Goal: Information Seeking & Learning: Learn about a topic

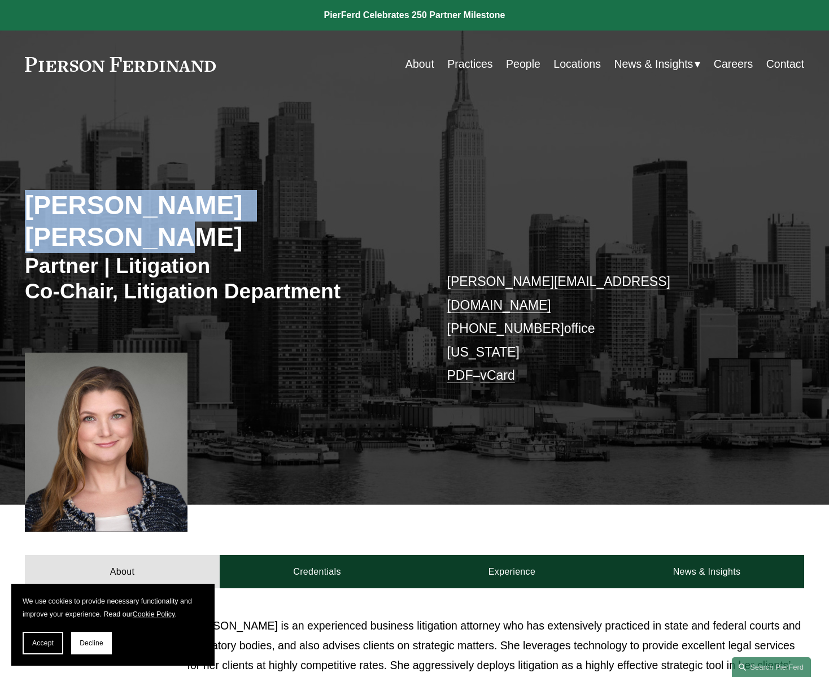
drag, startPoint x: 267, startPoint y: 207, endPoint x: 17, endPoint y: 210, distance: 250.3
click at [17, 210] on div "[PERSON_NAME] [PERSON_NAME] Partner | Litigation Co-Chair, Litigation Departmen…" at bounding box center [414, 314] width 829 height 382
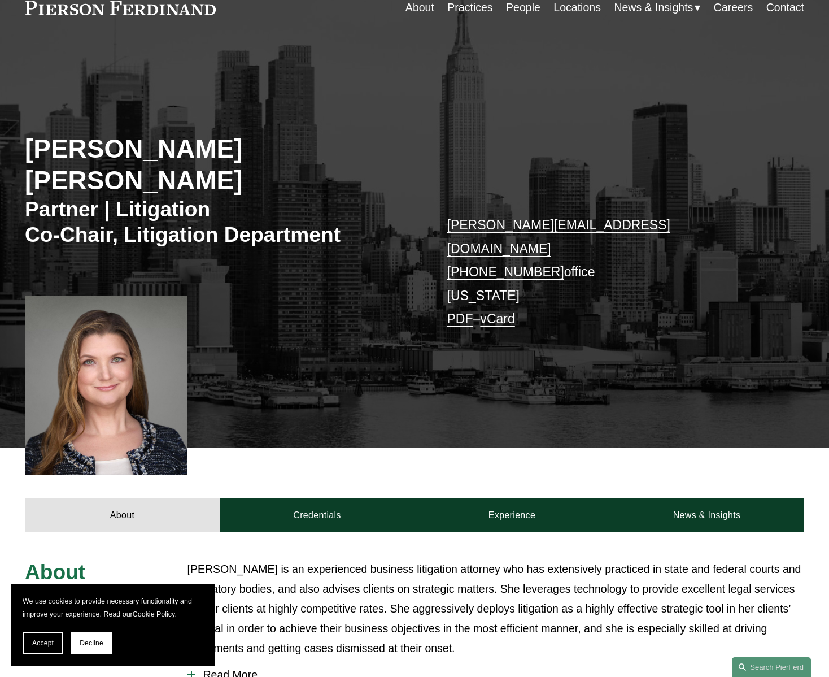
scroll to position [113, 0]
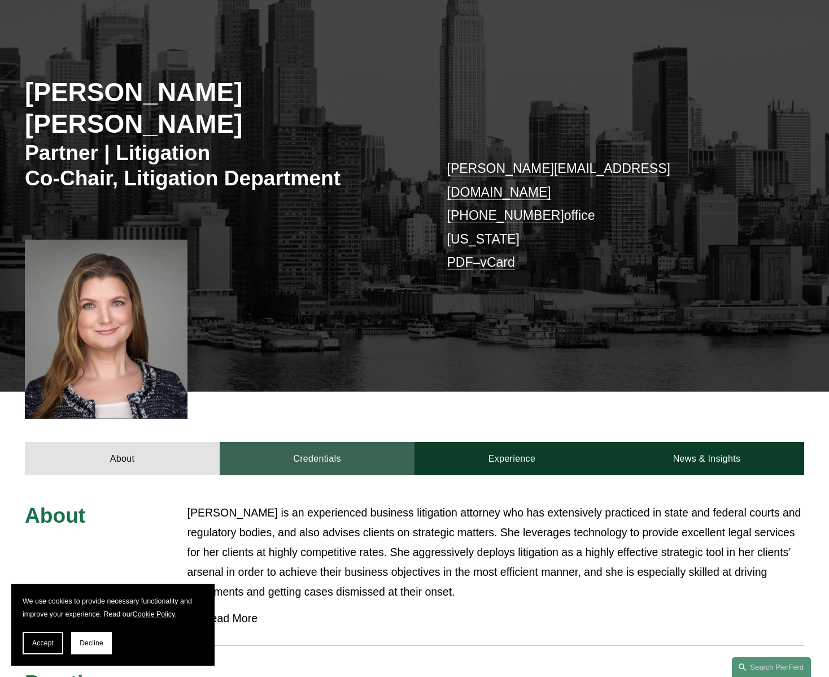
click at [321, 442] on link "Credentials" at bounding box center [317, 458] width 195 height 33
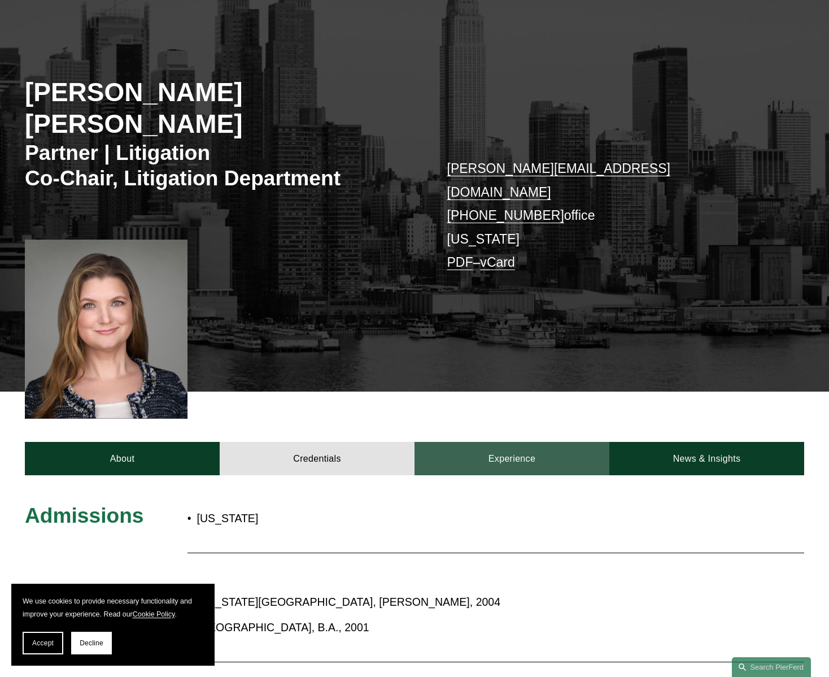
click at [498, 442] on link "Experience" at bounding box center [512, 458] width 195 height 33
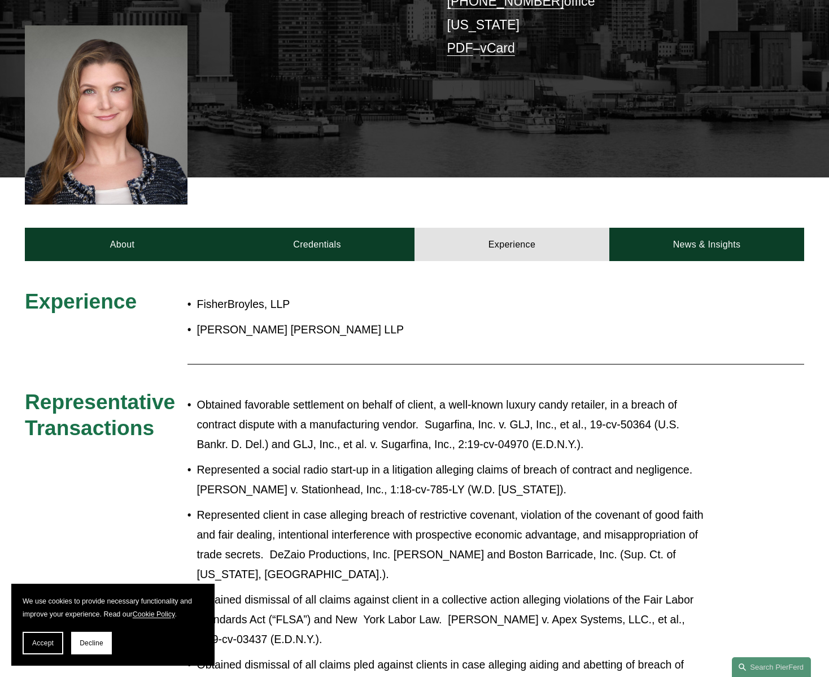
scroll to position [319, 0]
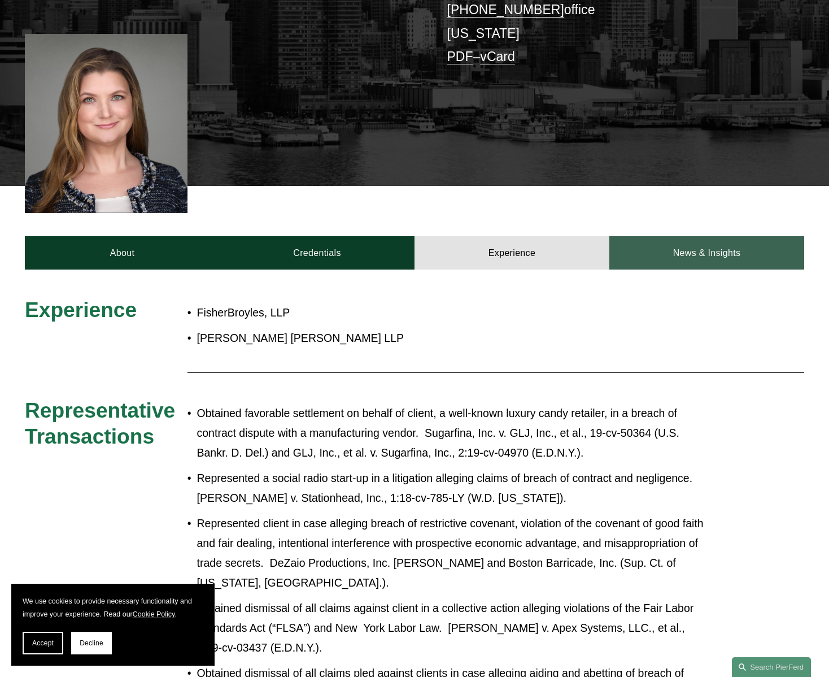
click at [709, 236] on link "News & Insights" at bounding box center [707, 252] width 195 height 33
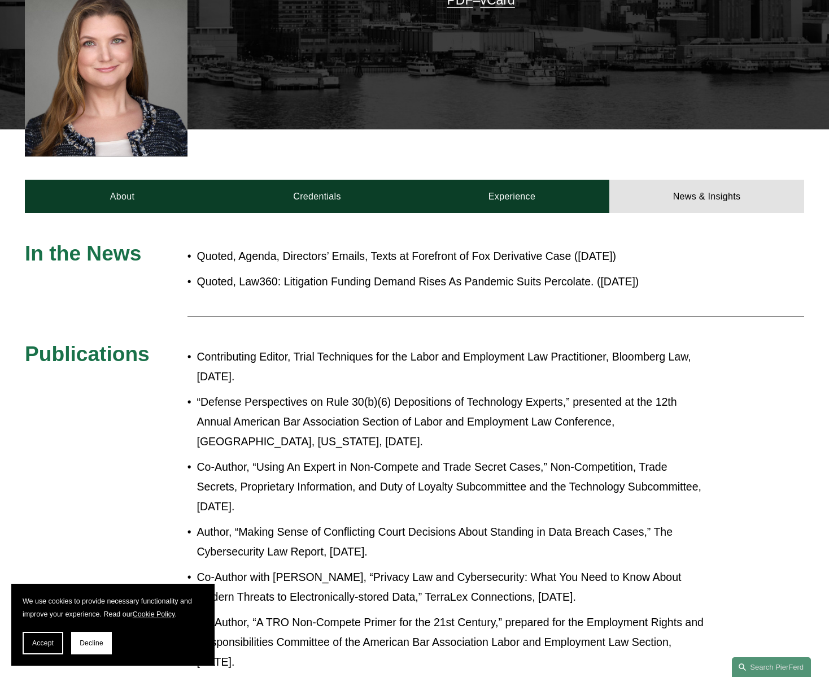
scroll to position [432, 0]
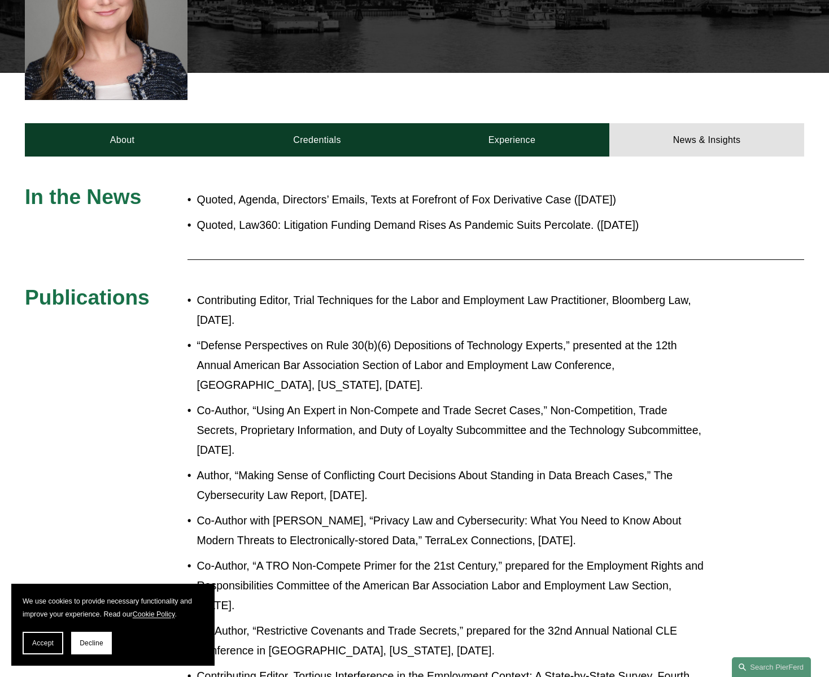
drag, startPoint x: 202, startPoint y: 262, endPoint x: 249, endPoint y: 282, distance: 51.6
click at [249, 290] on p "Contributing Editor, Trial Techniques for the Labor and Employment Law Practiti…" at bounding box center [452, 310] width 510 height 40
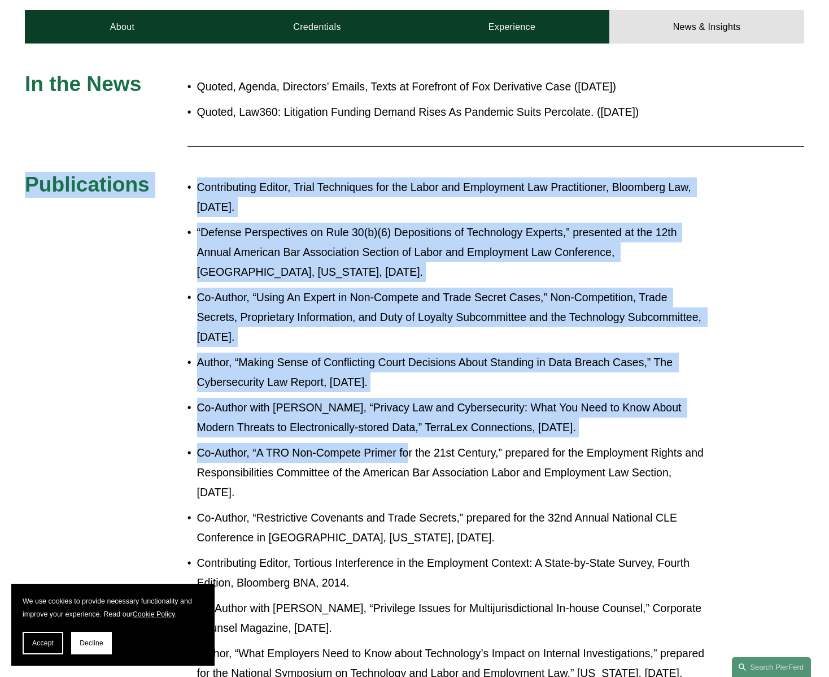
scroll to position [601, 0]
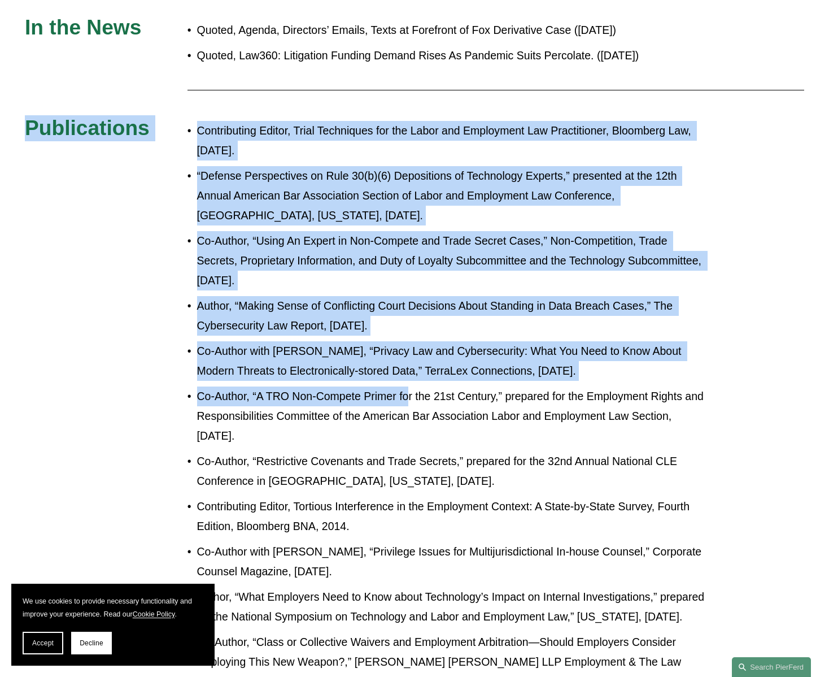
drag, startPoint x: 19, startPoint y: 258, endPoint x: 410, endPoint y: 364, distance: 405.0
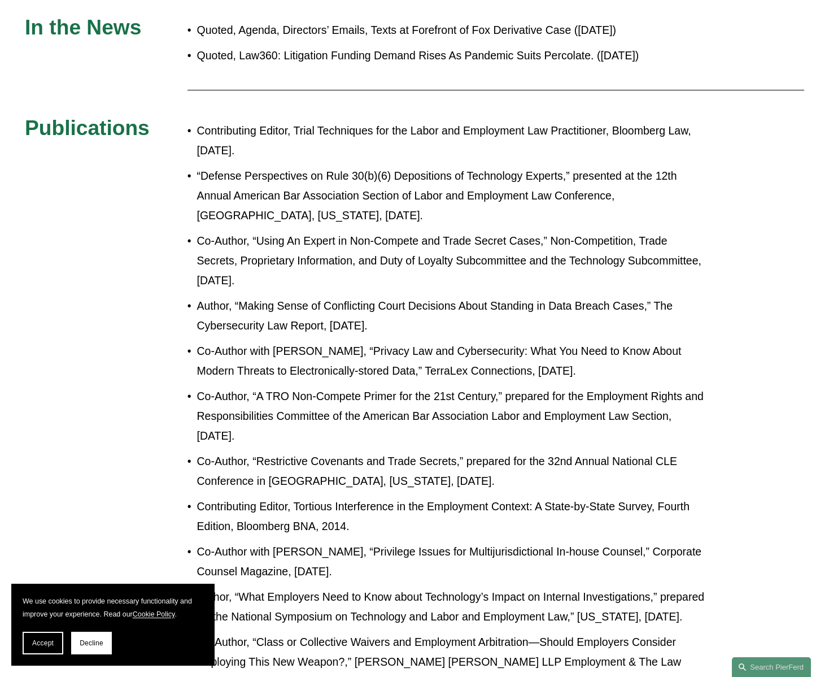
click at [268, 386] on p "Co-Author, “A TRO Non-Compete Primer for the 21st Century,” prepared for the Em…" at bounding box center [452, 415] width 510 height 59
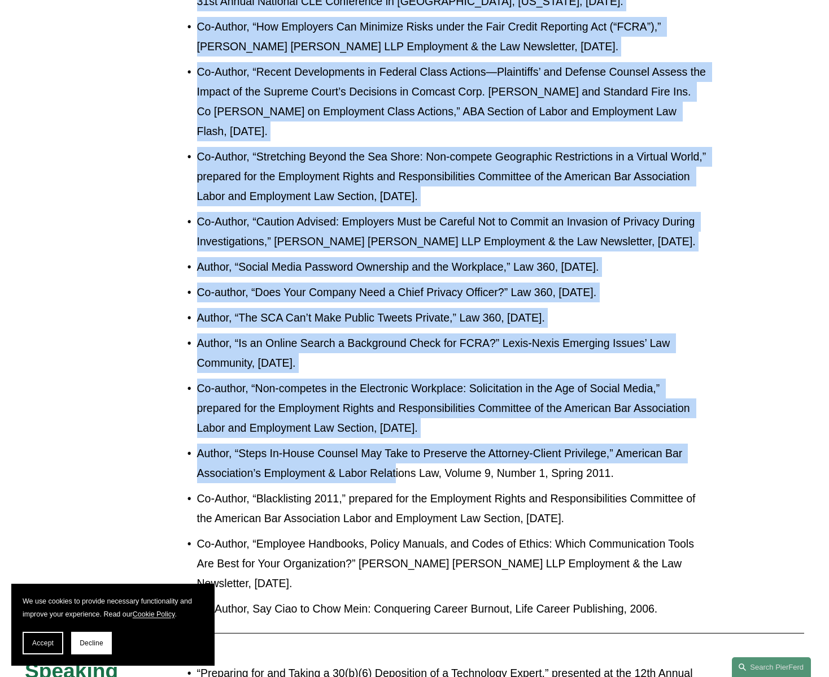
scroll to position [1449, 0]
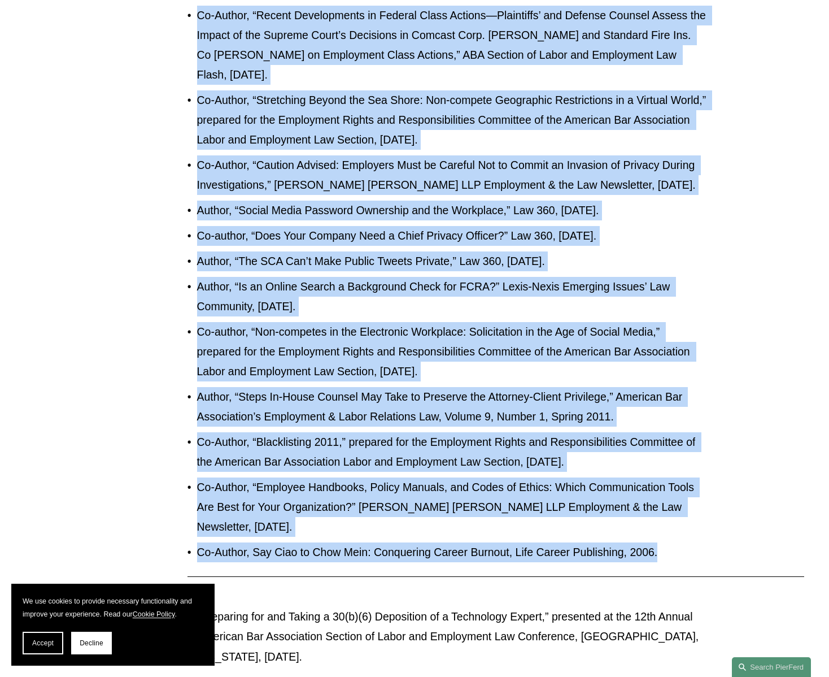
drag, startPoint x: 198, startPoint y: 89, endPoint x: 678, endPoint y: 492, distance: 626.4
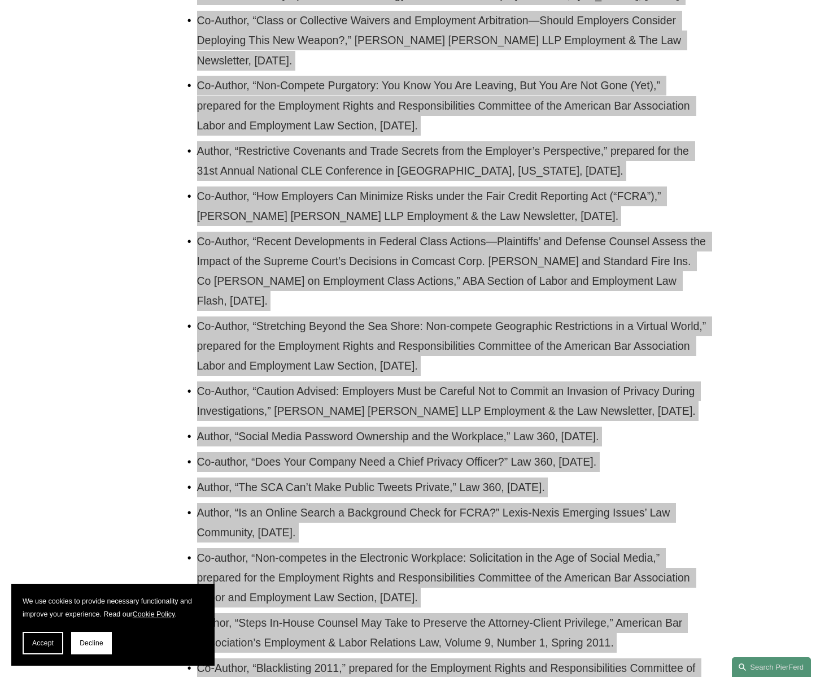
scroll to position [1166, 0]
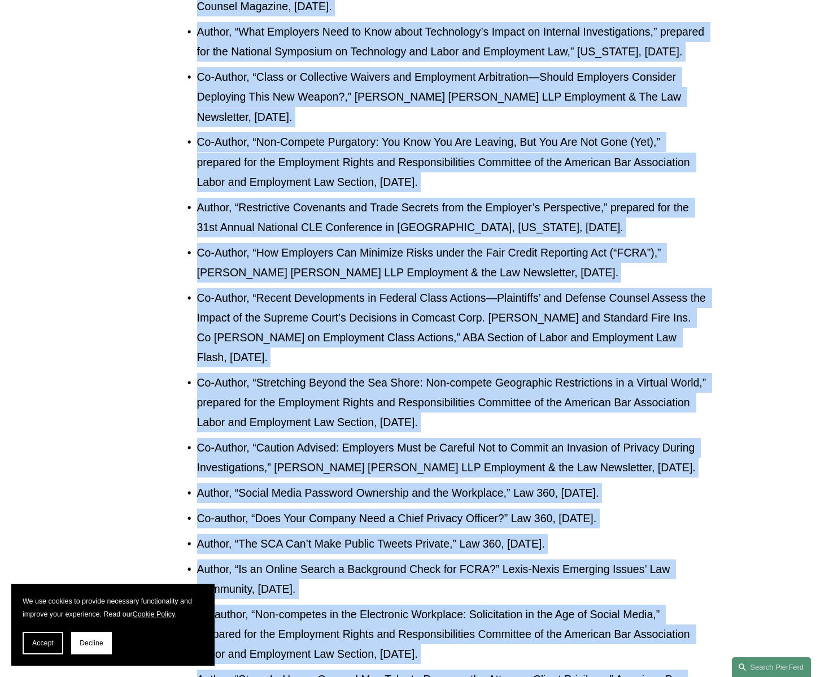
click at [241, 132] on p "Co-Author, “Non-Compete Purgatory: You Know You Are Leaving, But You Are Not Go…" at bounding box center [452, 161] width 510 height 59
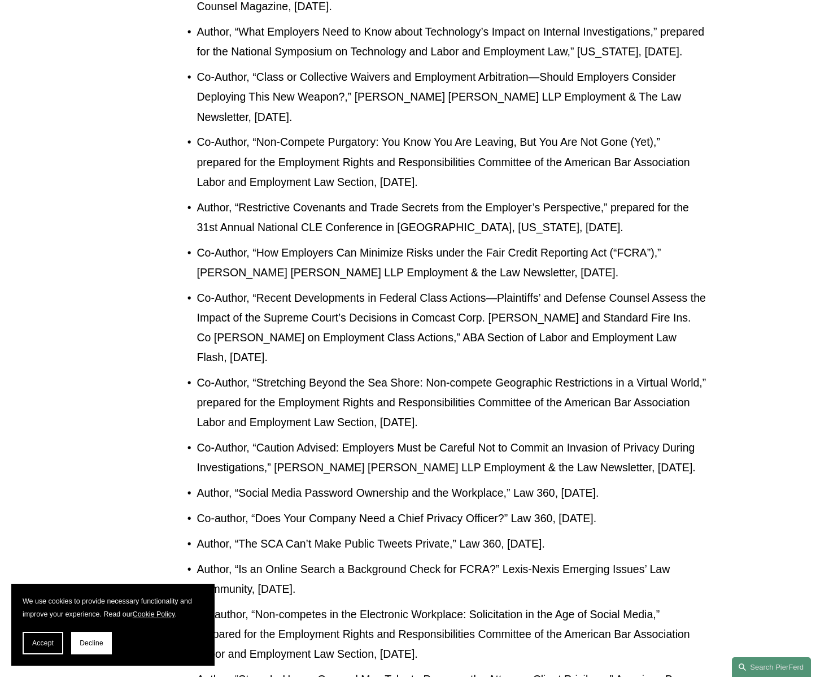
drag, startPoint x: 200, startPoint y: 106, endPoint x: 454, endPoint y: 145, distance: 256.7
click at [454, 145] on p "Co-Author, “Non-Compete Purgatory: You Know You Are Leaving, But You Are Not Go…" at bounding box center [452, 161] width 510 height 59
copy p "Co-Author, “Non-Compete Purgatory: You Know You Are Leaving, But You Are Not Go…"
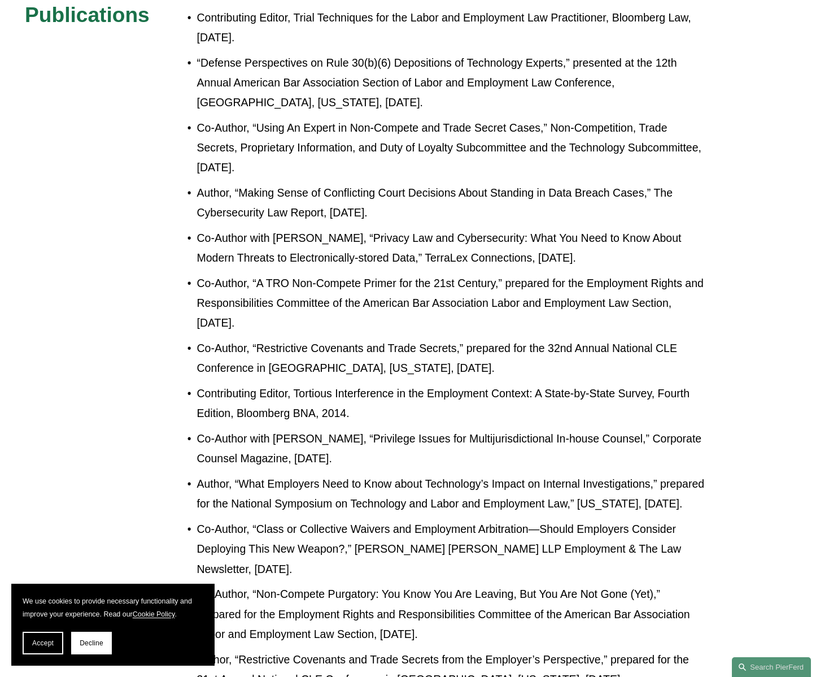
scroll to position [658, 0]
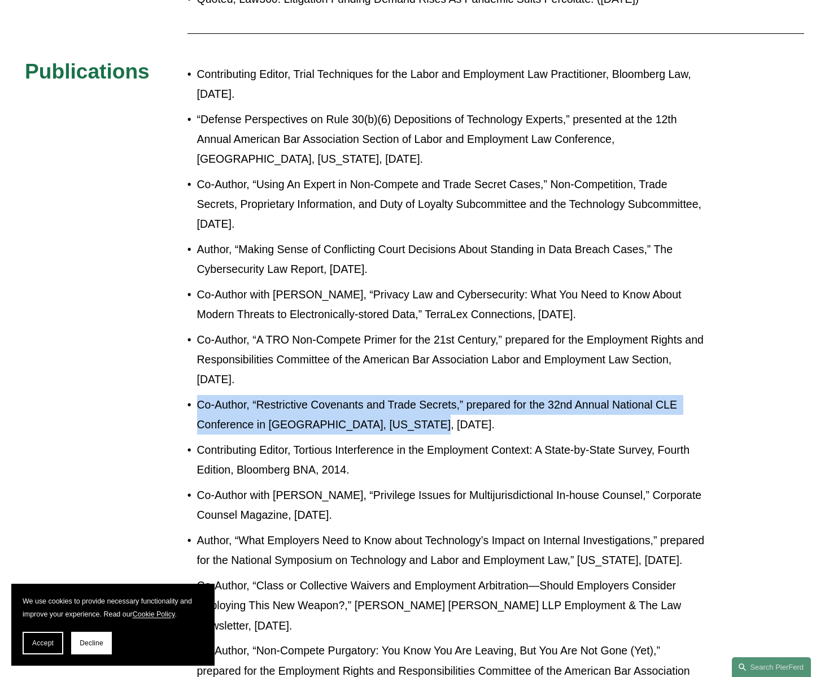
drag, startPoint x: 199, startPoint y: 366, endPoint x: 419, endPoint y: 391, distance: 221.2
click at [419, 395] on p "Co-Author, “Restrictive Covenants and Trade Secrets,” prepared for the 32nd Ann…" at bounding box center [452, 415] width 510 height 40
copy p "Co-Author, “Restrictive Covenants and Trade Secrets,” prepared for the 32nd Ann…"
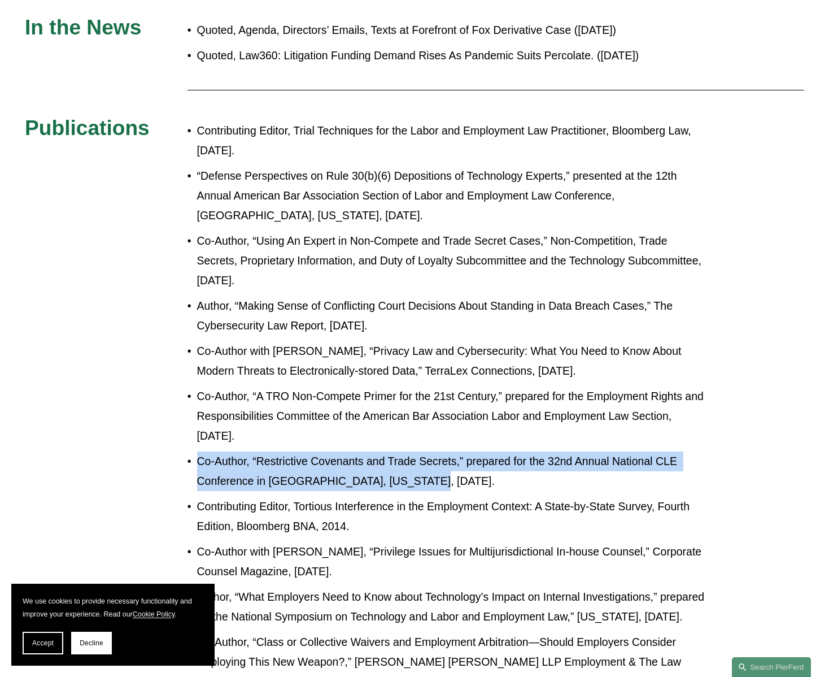
drag, startPoint x: 200, startPoint y: 93, endPoint x: 248, endPoint y: 116, distance: 53.6
click at [248, 121] on p "Contributing Editor, Trial Techniques for the Labor and Employment Law Practiti…" at bounding box center [452, 141] width 510 height 40
copy p "Contributing Editor, Trial Techniques for the Labor and Employment Law Practiti…"
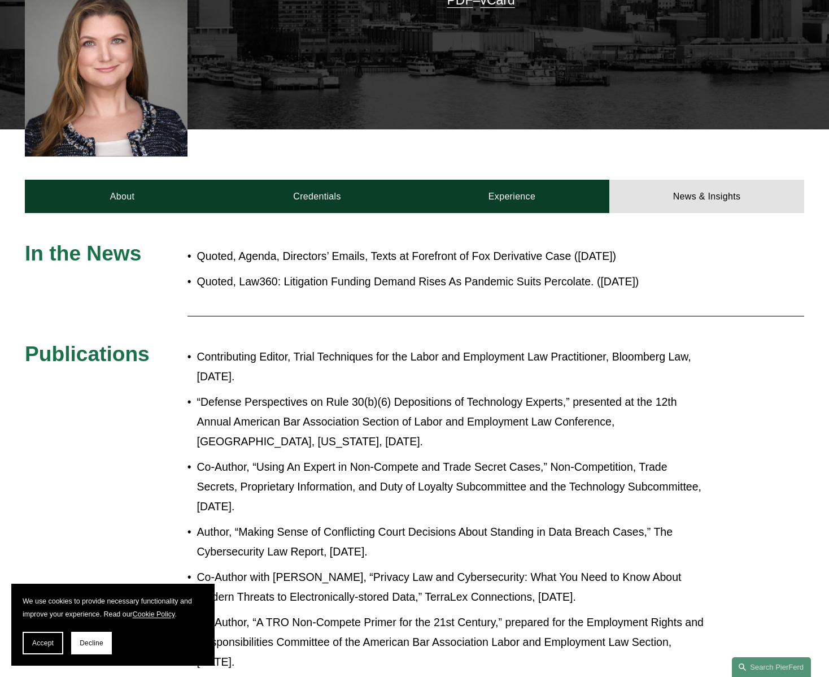
scroll to position [149, 0]
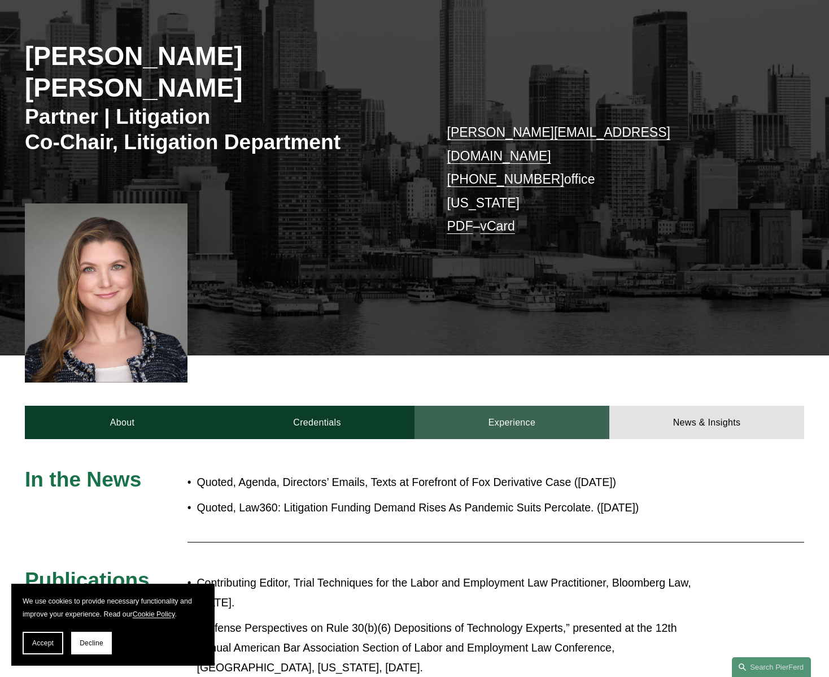
click at [516, 406] on link "Experience" at bounding box center [512, 422] width 195 height 33
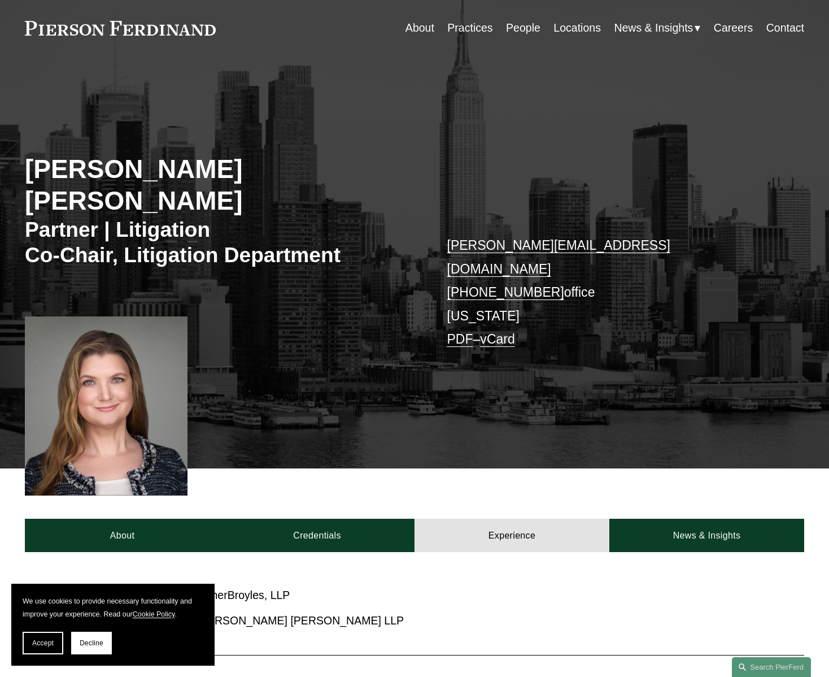
scroll to position [0, 0]
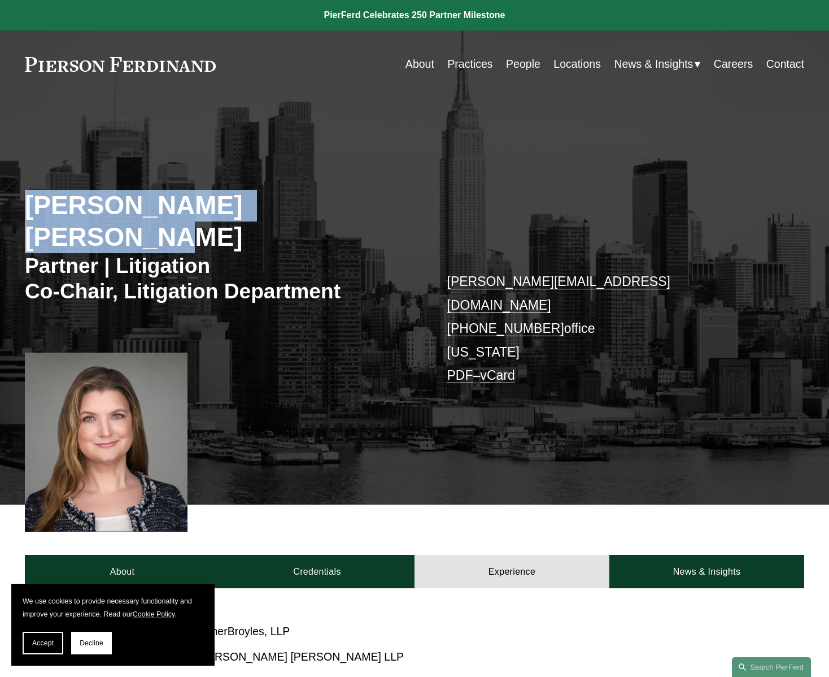
drag, startPoint x: 338, startPoint y: 207, endPoint x: 27, endPoint y: 203, distance: 311.3
click at [27, 203] on h2 "[PERSON_NAME] [PERSON_NAME]" at bounding box center [220, 221] width 390 height 63
copy h2 "[PERSON_NAME] [PERSON_NAME]"
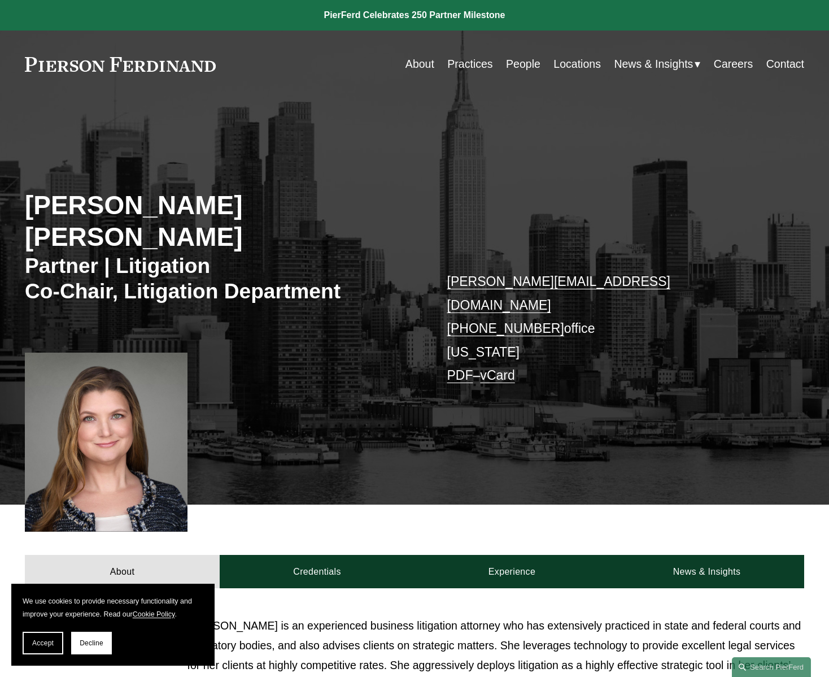
scroll to position [113, 0]
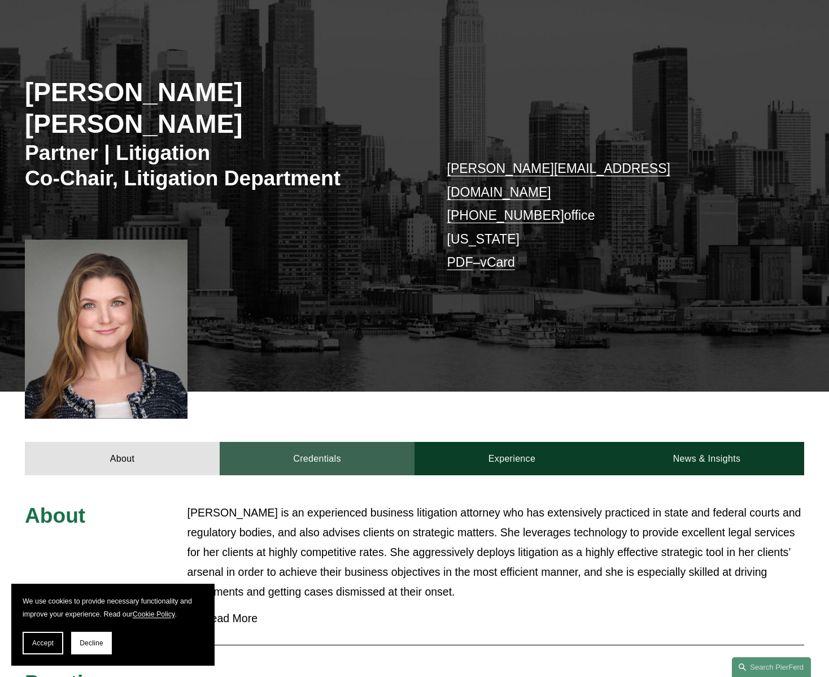
click at [291, 442] on link "Credentials" at bounding box center [317, 458] width 195 height 33
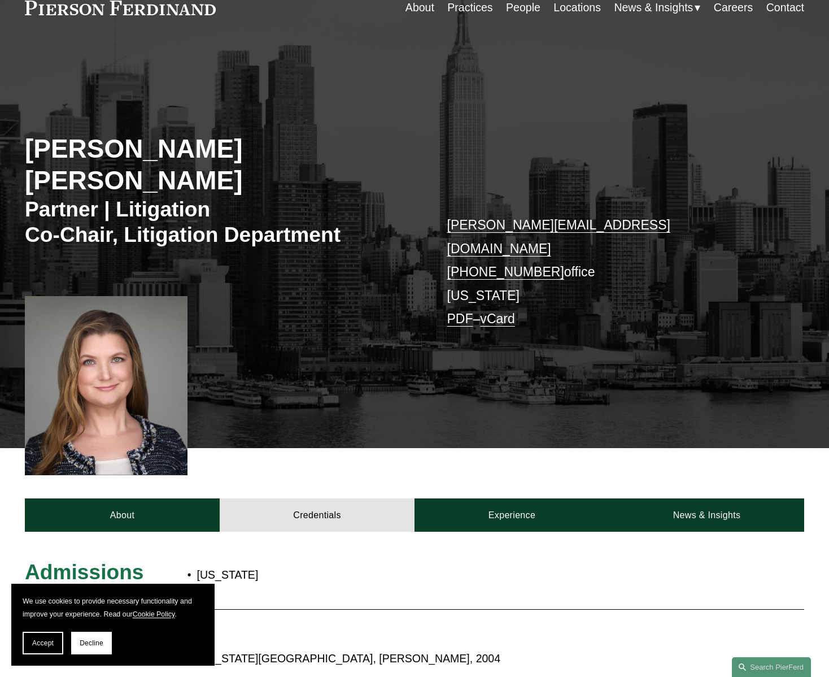
scroll to position [0, 0]
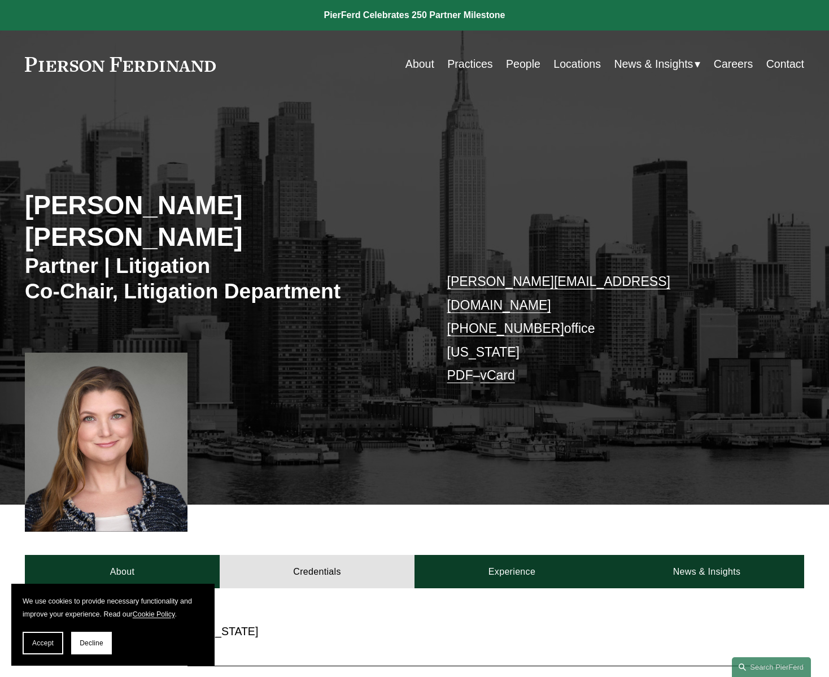
click at [508, 64] on link "People" at bounding box center [523, 64] width 34 height 22
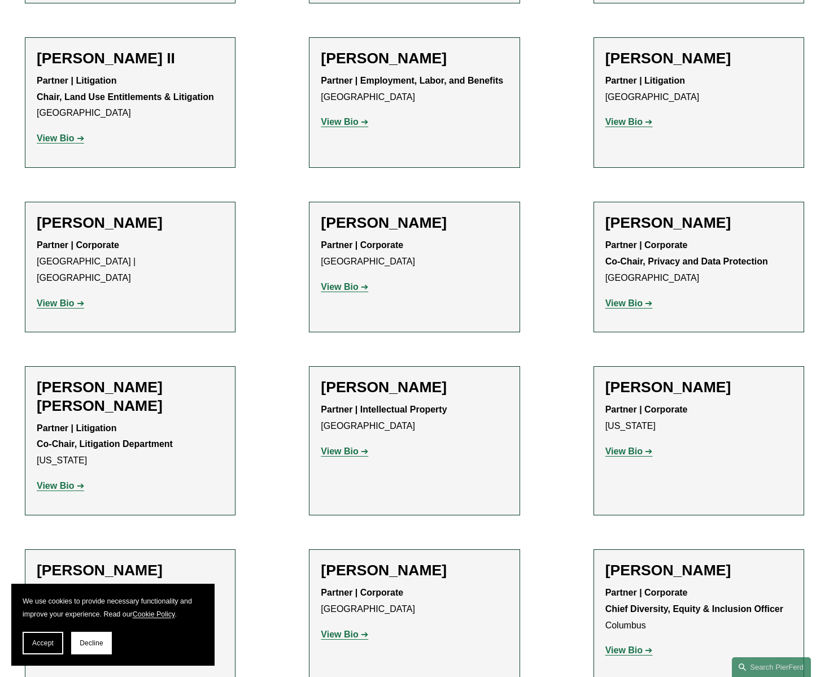
scroll to position [1469, 0]
